Goal: Find specific page/section: Find specific page/section

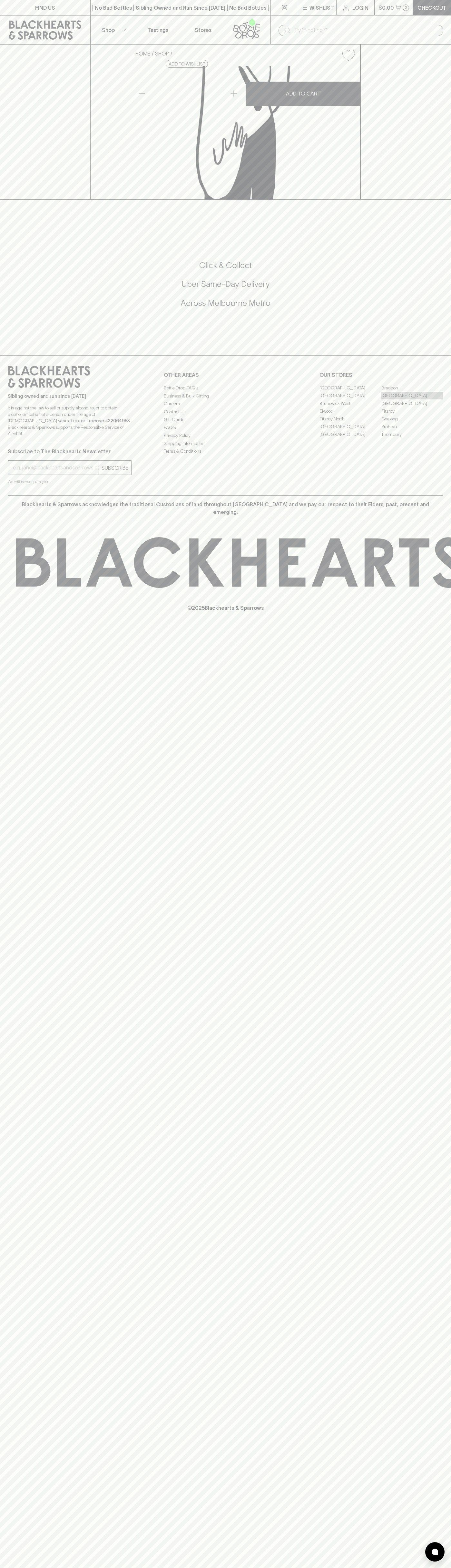
click at [412, 399] on link "[GEOGRAPHIC_DATA]" at bounding box center [412, 395] width 62 height 8
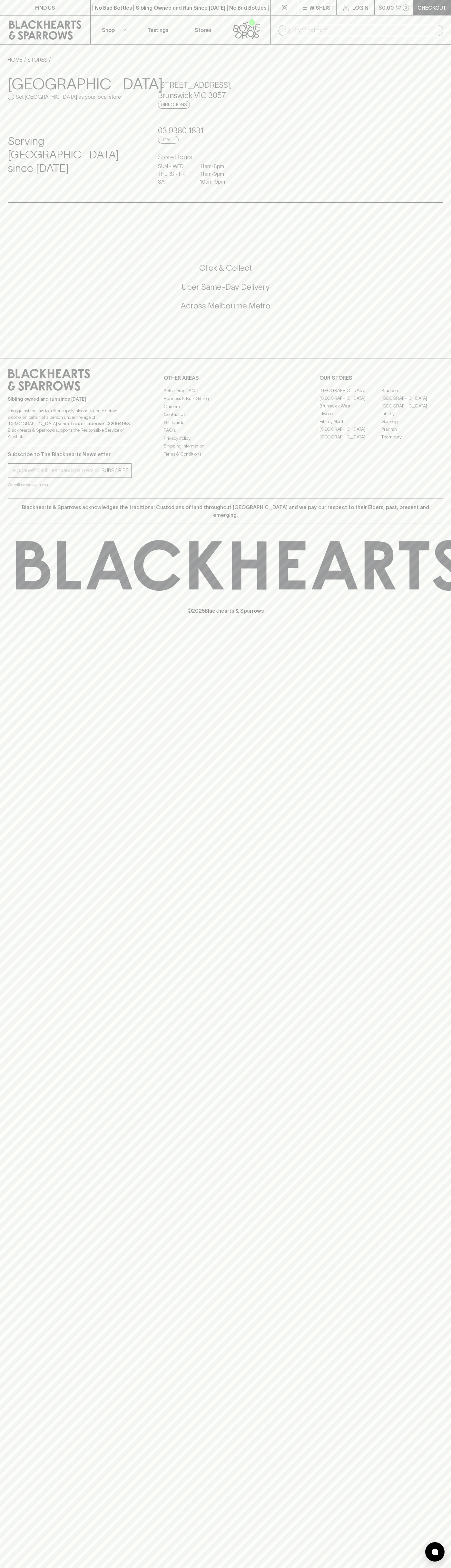
click at [227, 15] on div "| No Bad Bottles | Sibling Owned and Run Since [DATE] | No Bad Bottles | Siblin…" at bounding box center [181, 7] width 181 height 15
click at [446, 1549] on div "FIND US | No Bad Bottles | Sibling Owned and Run Since 2006 | No Bad Bottles | …" at bounding box center [225, 784] width 451 height 1568
click at [105, 1567] on html "FIND US | No Bad Bottles | Sibling Owned and Run Since 2006 | No Bad Bottles | …" at bounding box center [225, 784] width 451 height 1568
click at [14, 388] on icon at bounding box center [49, 379] width 82 height 22
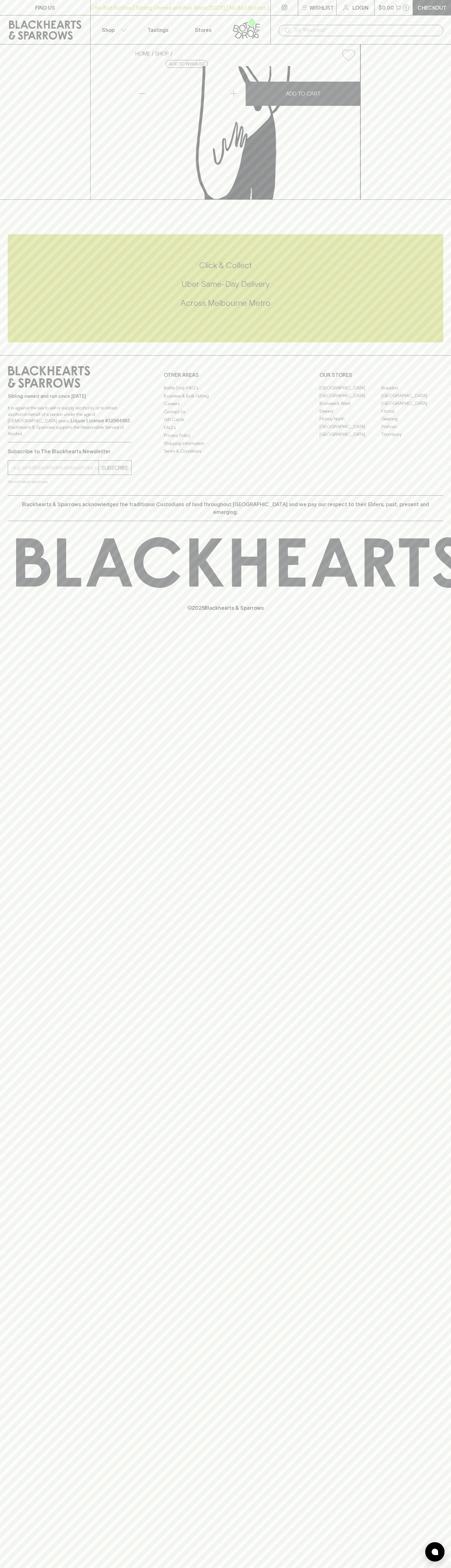
click at [412, 399] on link "[GEOGRAPHIC_DATA]" at bounding box center [412, 395] width 62 height 8
